Goal: Task Accomplishment & Management: Manage account settings

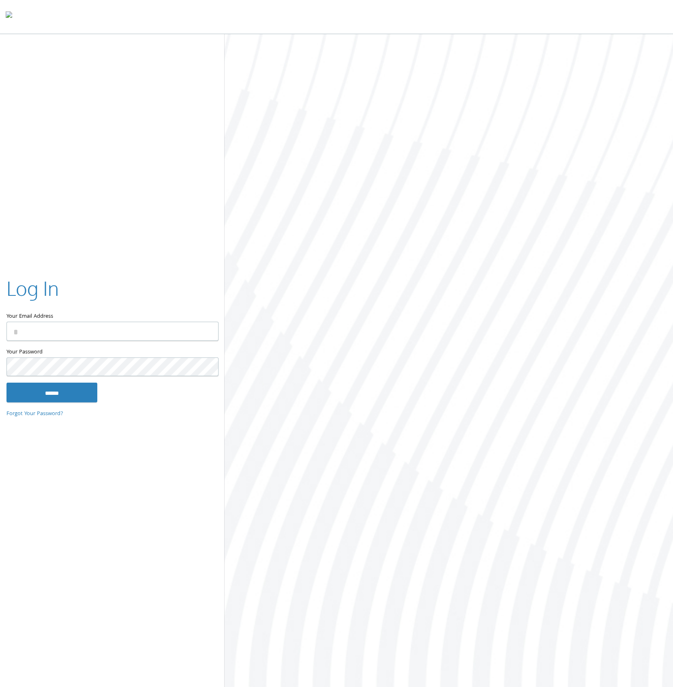
type input "**********"
click at [51, 399] on input "******" at bounding box center [51, 391] width 91 height 19
type input "**********"
click at [68, 397] on input "******" at bounding box center [51, 391] width 91 height 19
